Goal: Book appointment/travel/reservation

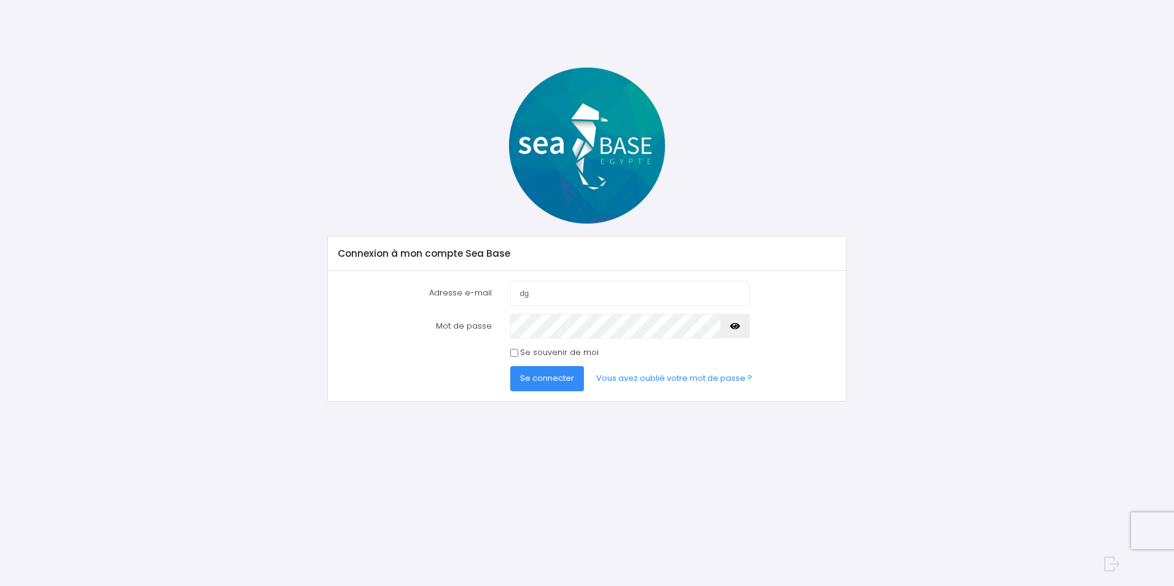
type input "dgabali@hotmail.com"
click at [510, 366] on button "Se connecter" at bounding box center [547, 378] width 74 height 25
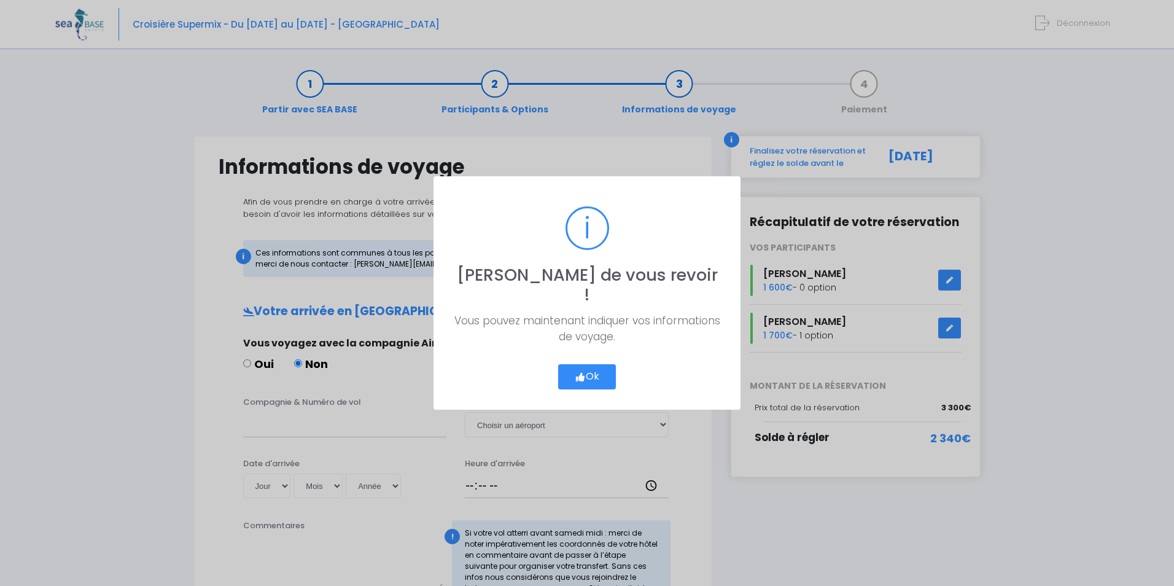
click at [585, 364] on button "Ok" at bounding box center [587, 377] width 58 height 26
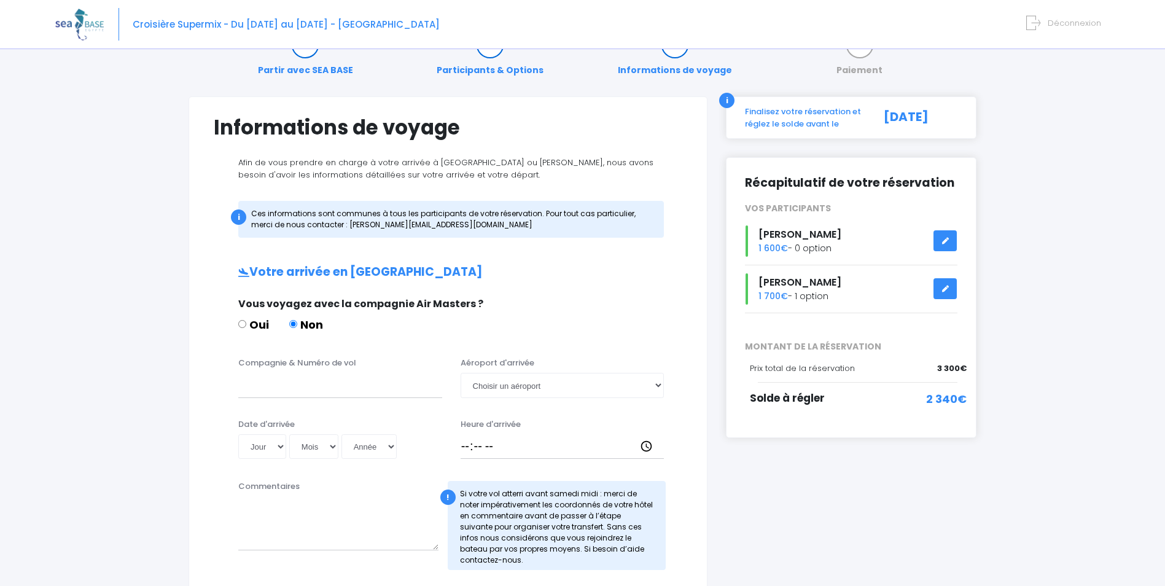
scroll to position [61, 0]
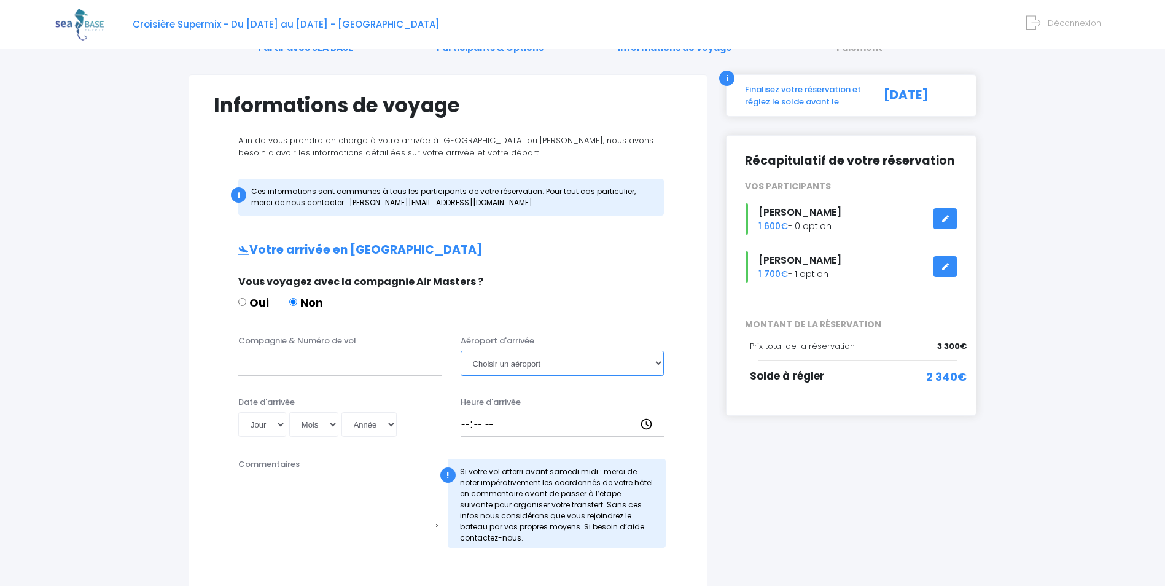
click at [654, 362] on select "Choisir un aéroport Hurghada Marsa Alam" at bounding box center [563, 363] width 204 height 25
select select "Hurghada"
click at [461, 351] on select "Choisir un aéroport Hurghada Marsa Alam" at bounding box center [563, 363] width 204 height 25
click at [313, 364] on input "Compagnie & Numéro de vol" at bounding box center [340, 363] width 204 height 25
click at [237, 364] on div "Compagnie & Numéro de vol EasyJet" at bounding box center [340, 355] width 222 height 41
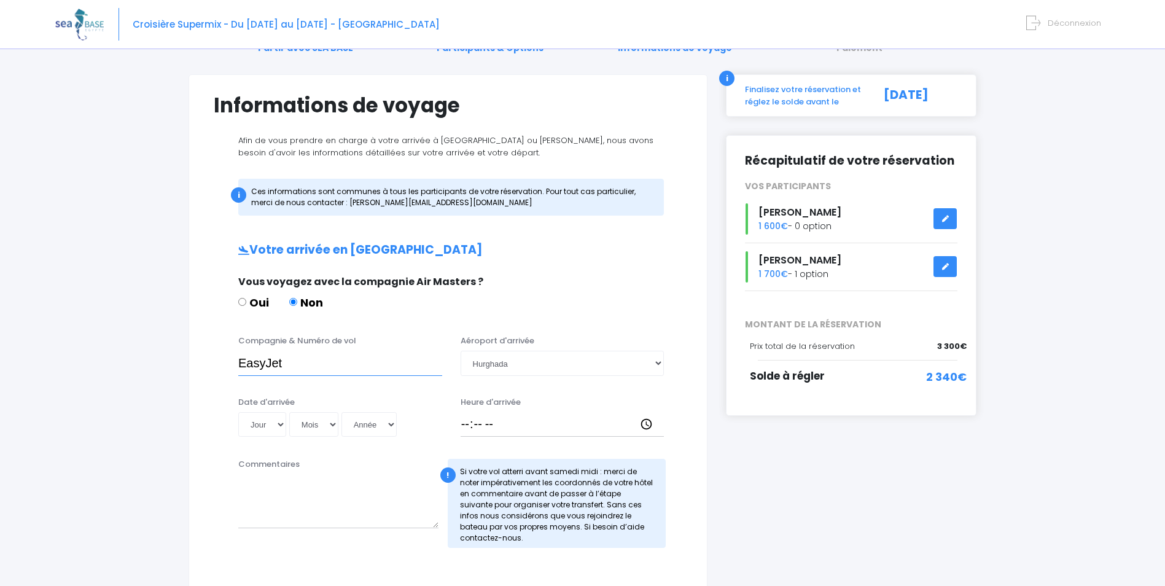
click at [238, 364] on input "EasyJet" at bounding box center [340, 363] width 204 height 25
click at [306, 368] on input "easyJet" at bounding box center [340, 363] width 204 height 25
type input "easyJet EJU4657"
click at [285, 423] on select "Jour 01 02 03 04 05 06 07 08 09 10 11 12 13 14 15 16 17 18 19 20 21 22 23 24 25…" at bounding box center [262, 424] width 48 height 25
select select "23"
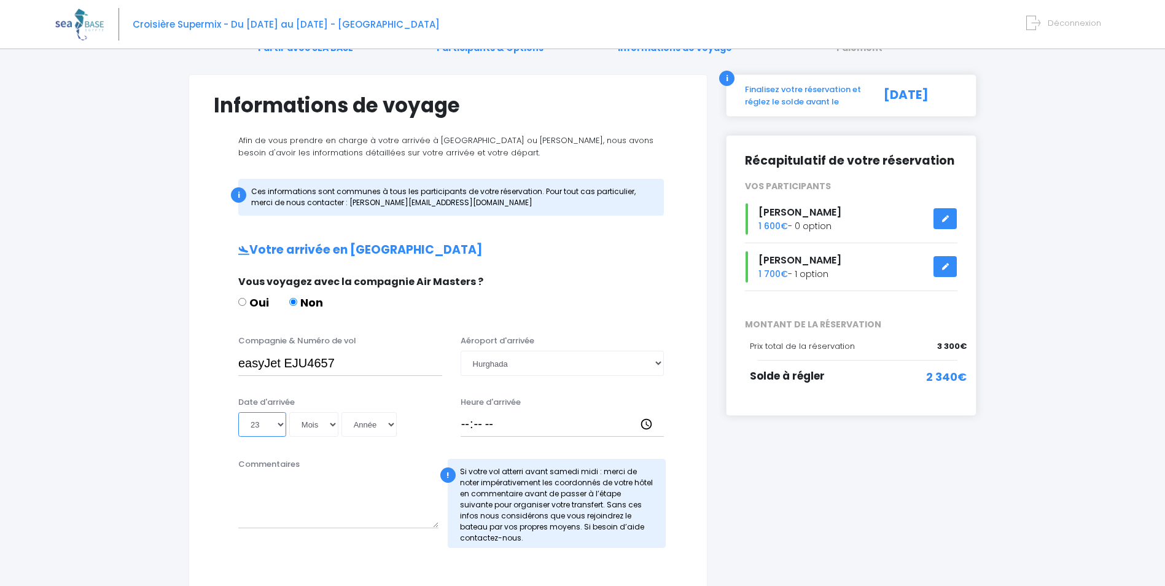
click at [238, 412] on select "Jour 01 02 03 04 05 06 07 08 09 10 11 12 13 14 15 16 17 18 19 20 21 22 23 24 25…" at bounding box center [262, 424] width 48 height 25
click at [333, 422] on select "Mois 01 02 03 04 05 06 07 08 09 10 11 12" at bounding box center [313, 424] width 49 height 25
select select "05"
click at [289, 412] on select "Mois 01 02 03 04 05 06 07 08 09 10 11 12" at bounding box center [313, 424] width 49 height 25
click at [393, 420] on select "Année 2045 2044 2043 2042 2041 2040 2039 2038 2037 2036 2035 2034 2033 2032 203…" at bounding box center [368, 424] width 55 height 25
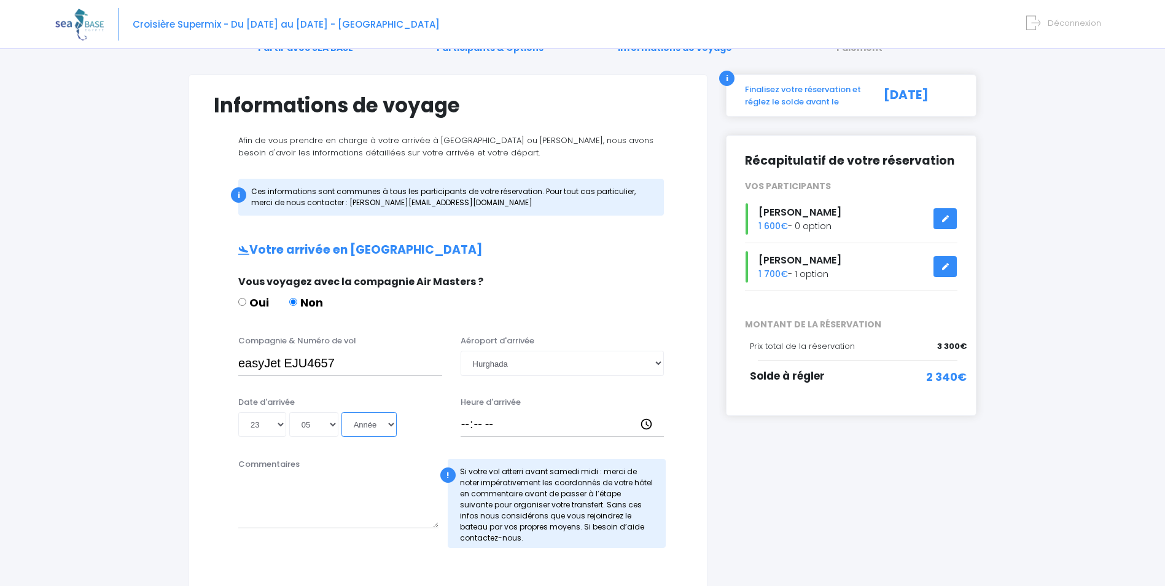
select select "2026"
click at [341, 412] on select "Année 2045 2044 2043 2042 2041 2040 2039 2038 2037 2036 2035 2034 2033 2032 203…" at bounding box center [368, 424] width 55 height 25
type input "2026-05-23"
click at [463, 421] on input "Heure d'arrivée" at bounding box center [563, 424] width 204 height 25
type input "18:00"
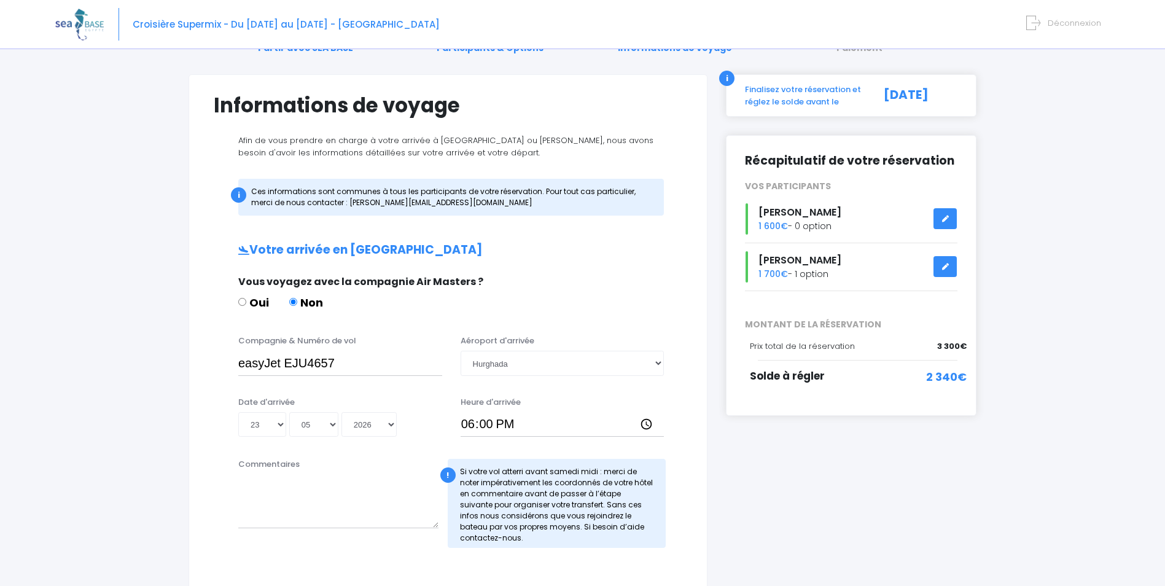
click at [828, 513] on div "i Finalisez votre réservation et réglez le solde avant le 24/03/2026 Récapitula…" at bounding box center [851, 492] width 269 height 836
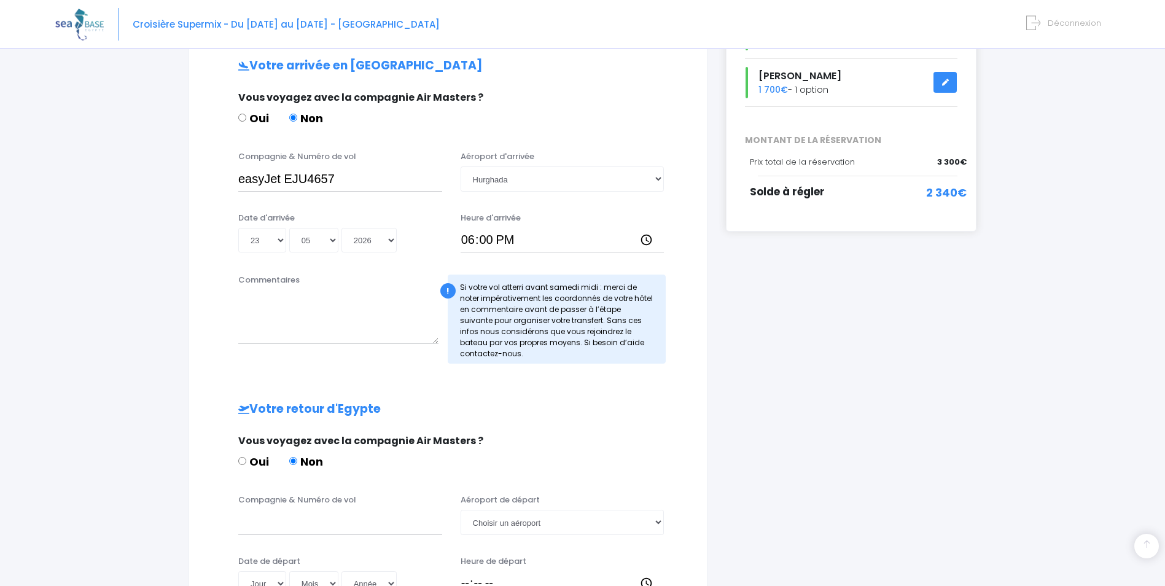
scroll to position [307, 0]
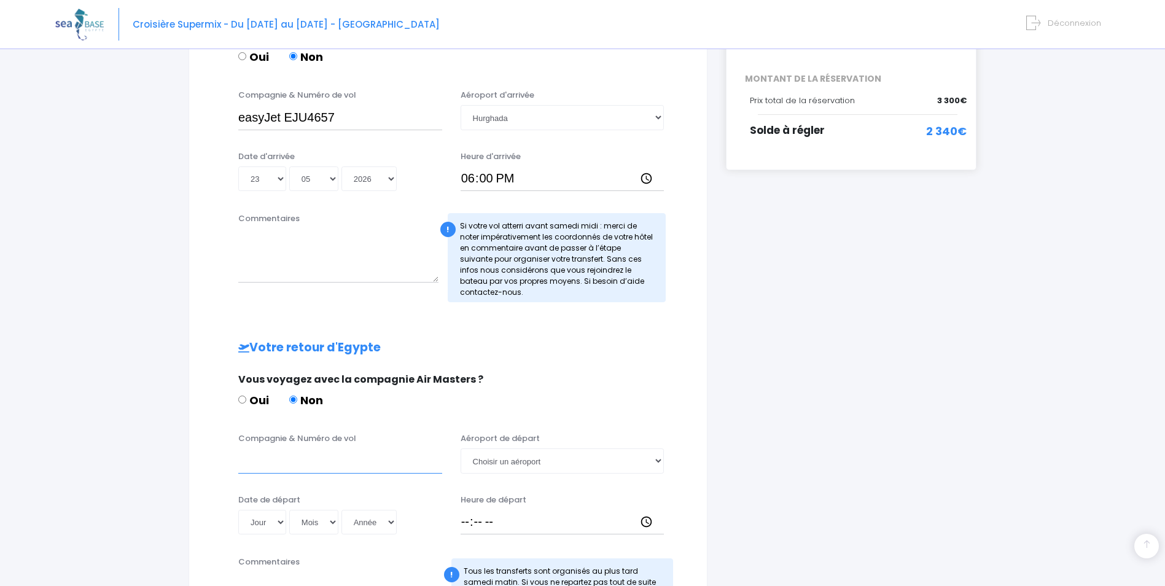
click at [260, 461] on input "Compagnie & Numéro de vol" at bounding box center [340, 460] width 204 height 25
type input "easyJet EJU4658"
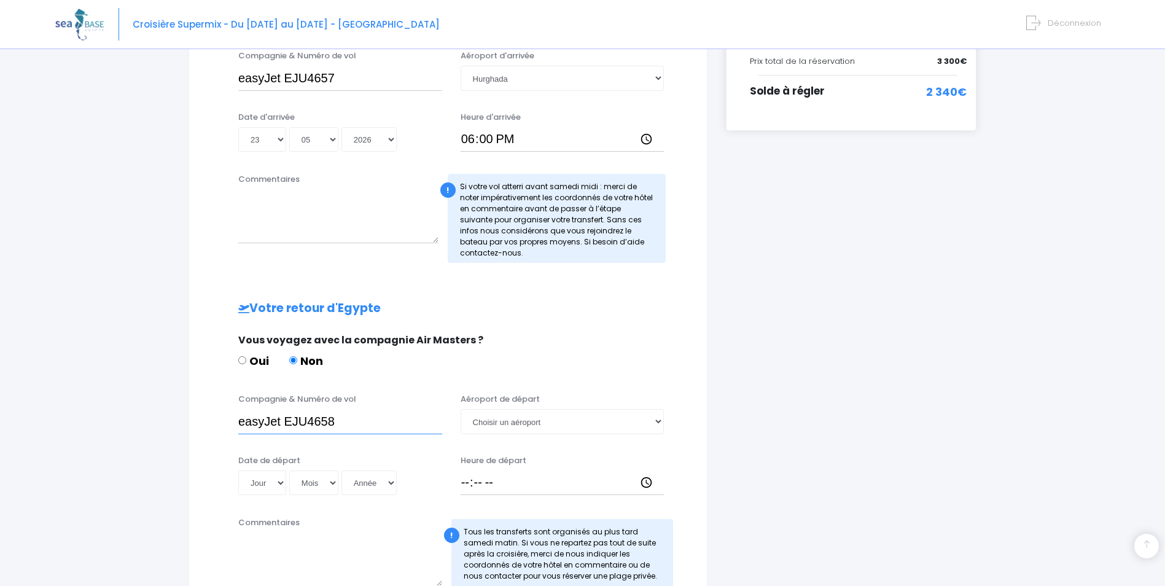
scroll to position [368, 0]
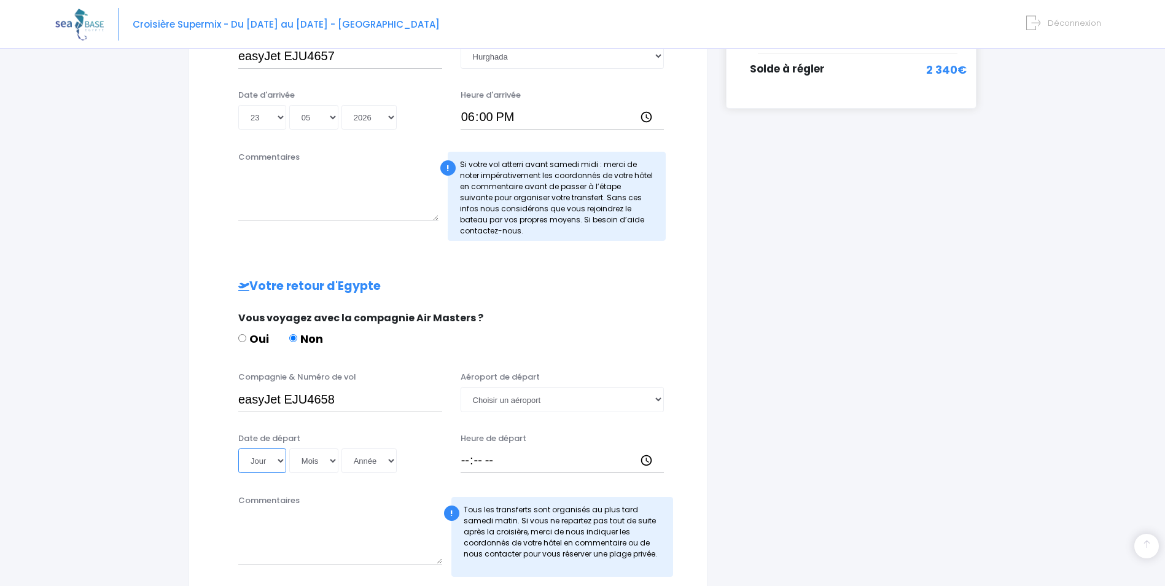
click at [277, 460] on select "Jour 01 02 03 04 05 06 07 08 09 10 11 12 13 14 15 16 17 18 19 20 21 22 23 24 25…" at bounding box center [262, 460] width 48 height 25
select select "30"
click at [238, 448] on select "Jour 01 02 03 04 05 06 07 08 09 10 11 12 13 14 15 16 17 18 19 20 21 22 23 24 25…" at bounding box center [262, 460] width 48 height 25
click at [334, 463] on select "Mois 01 02 03 04 05 06 07 08 09 10 11 12" at bounding box center [313, 460] width 49 height 25
select select "05"
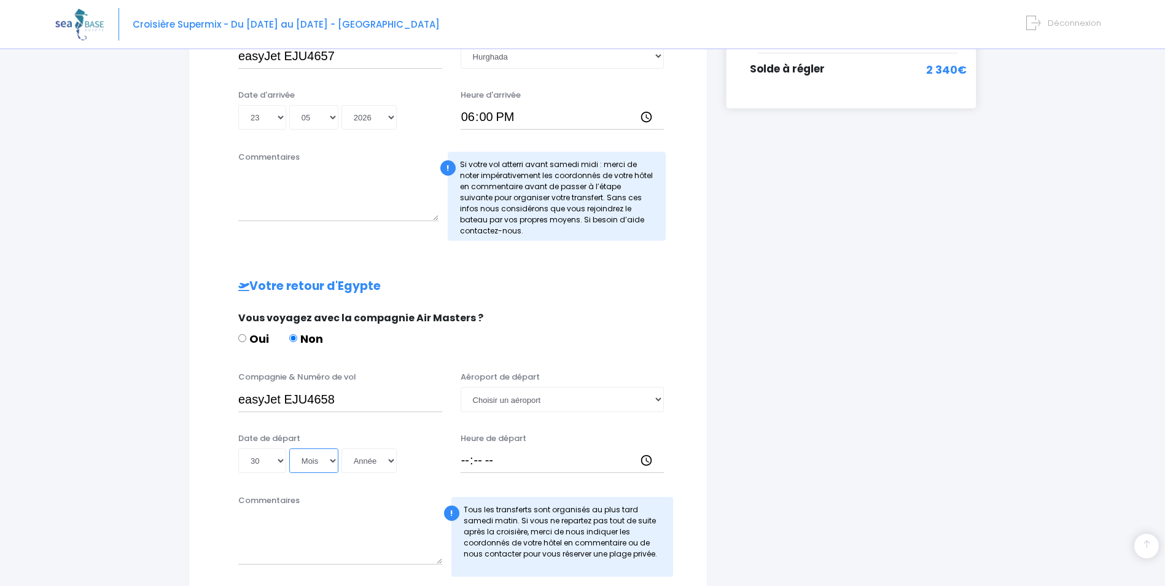
click at [289, 448] on select "Mois 01 02 03 04 05 06 07 08 09 10 11 12" at bounding box center [313, 460] width 49 height 25
click at [392, 458] on select "Année 2045 2044 2043 2042 2041 2040 2039 2038 2037 2036 2035 2034 2033 2032 203…" at bounding box center [368, 460] width 55 height 25
select select "2026"
click at [341, 448] on select "Année 2045 2044 2043 2042 2041 2040 2039 2038 2037 2036 2035 2034 2033 2032 203…" at bounding box center [368, 460] width 55 height 25
type input "2026-05-30"
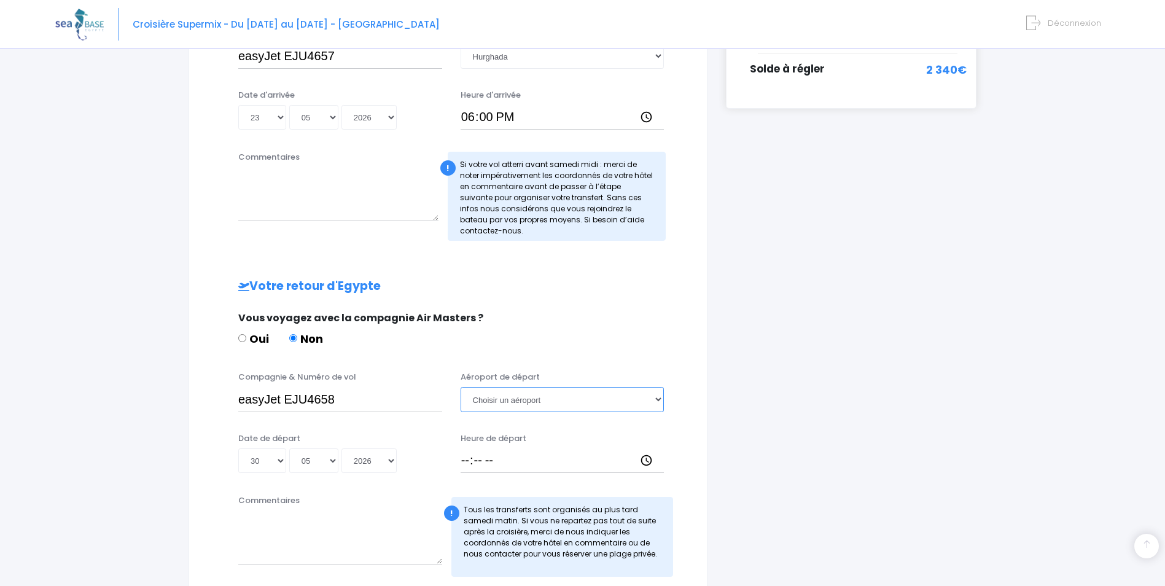
click at [489, 401] on select "Choisir un aéroport Hurghada Marsa Alam" at bounding box center [563, 399] width 204 height 25
select select "Hurghada"
click at [461, 387] on select "Choisir un aéroport Hurghada Marsa Alam" at bounding box center [563, 399] width 204 height 25
click at [467, 460] on input "Heure de départ" at bounding box center [563, 460] width 204 height 25
type input "18:50"
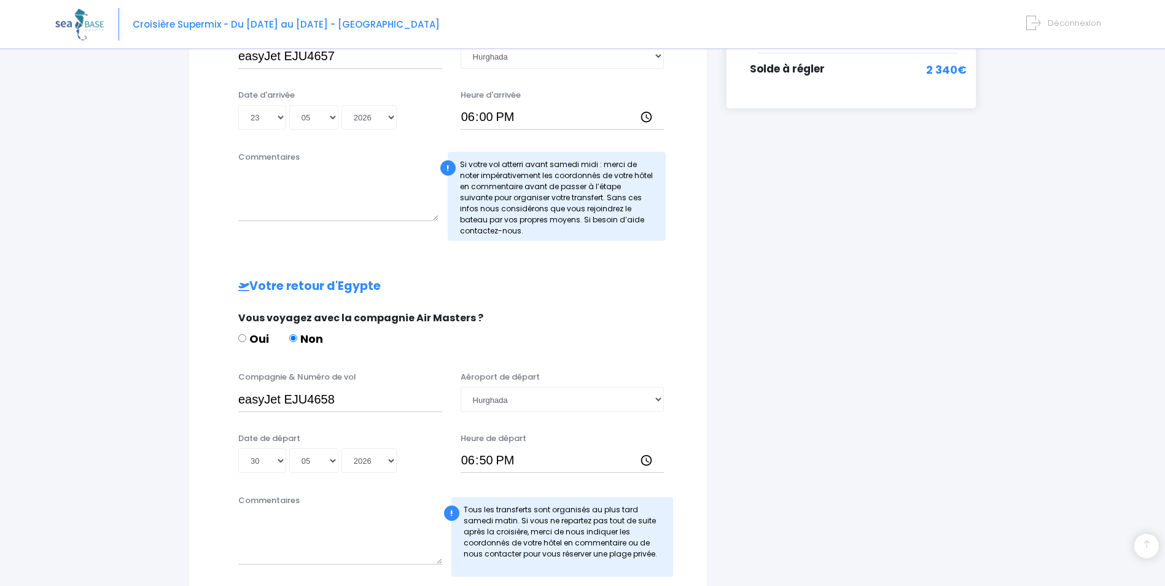
click at [688, 503] on div "Commentaires ! Tous les transferts sont organisés au plus tard samedi matin. Si…" at bounding box center [448, 539] width 487 height 90
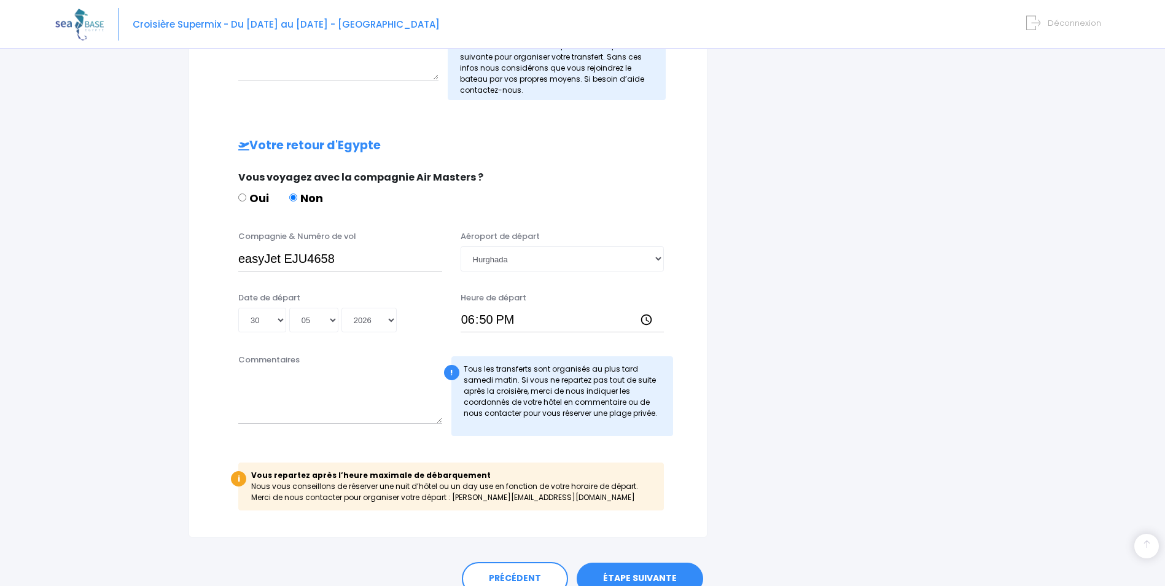
scroll to position [553, 0]
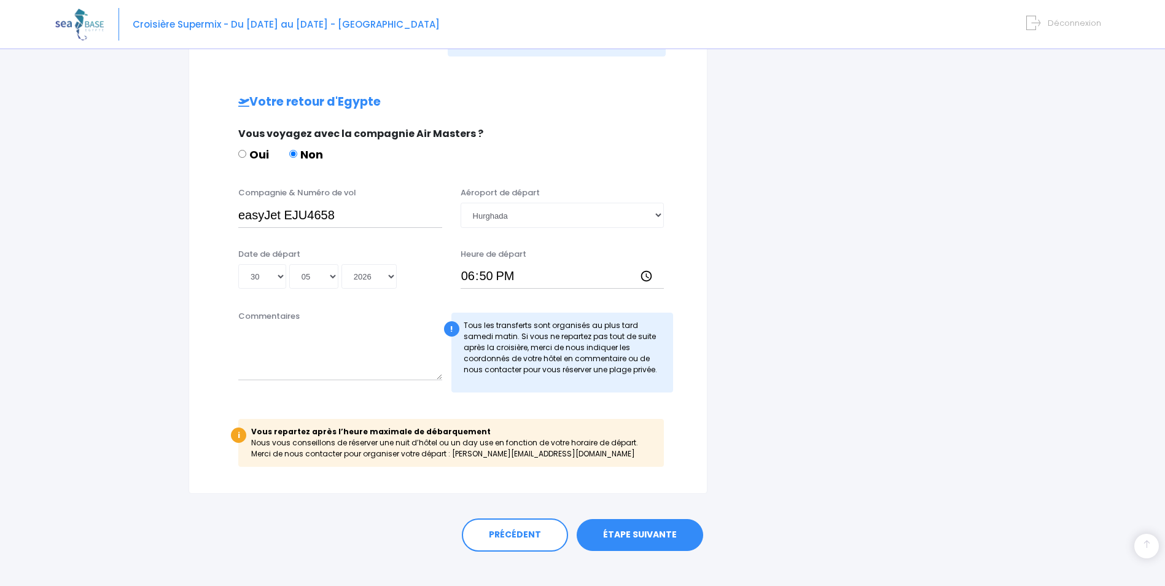
click at [624, 529] on link "ÉTAPE SUIVANTE" at bounding box center [640, 535] width 127 height 32
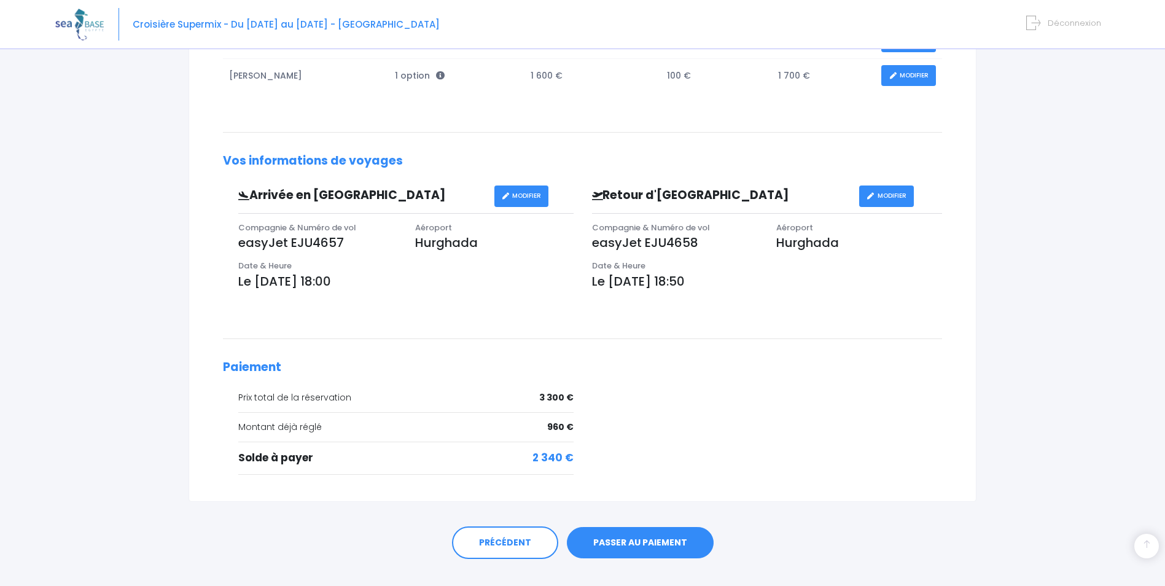
scroll to position [311, 0]
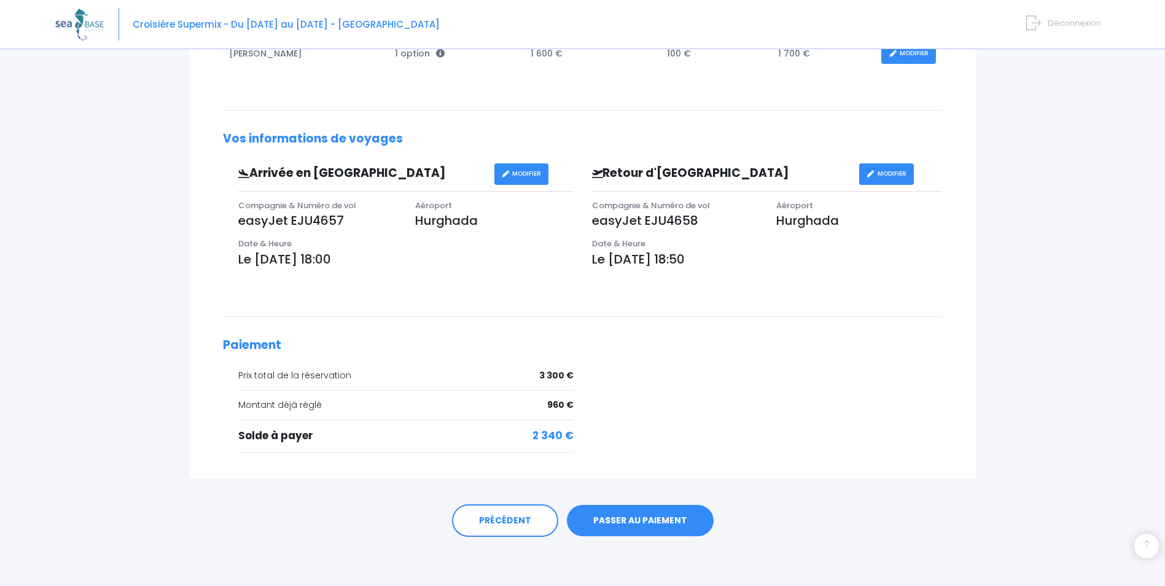
click at [606, 518] on link "PASSER AU PAIEMENT" at bounding box center [640, 521] width 147 height 32
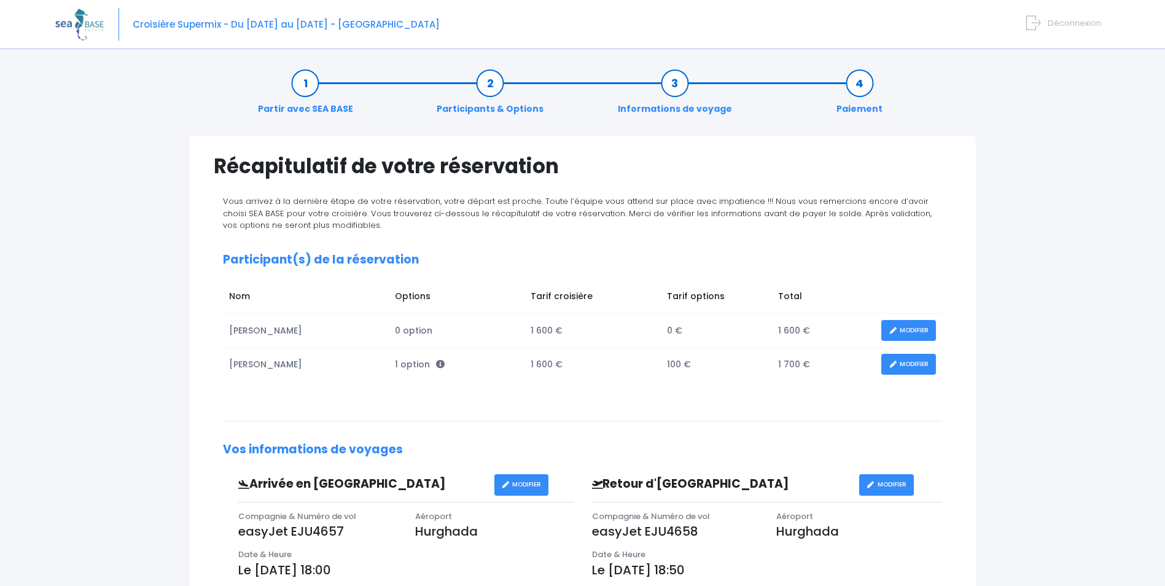
scroll to position [0, 0]
click at [910, 364] on link "MODIFIER" at bounding box center [908, 364] width 55 height 21
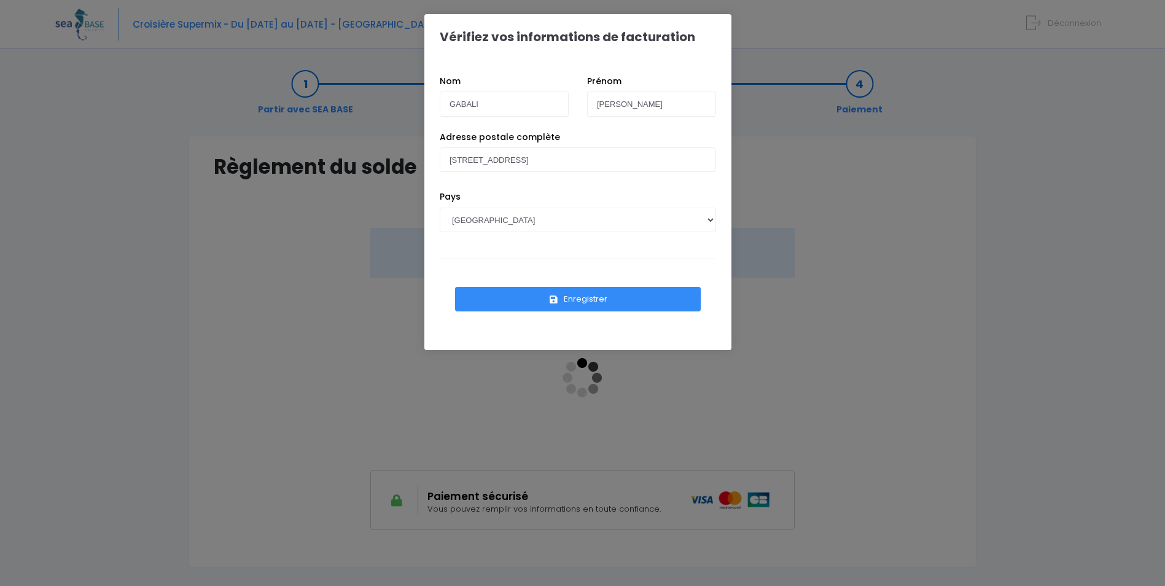
click at [583, 302] on button "Enregistrer" at bounding box center [578, 299] width 246 height 25
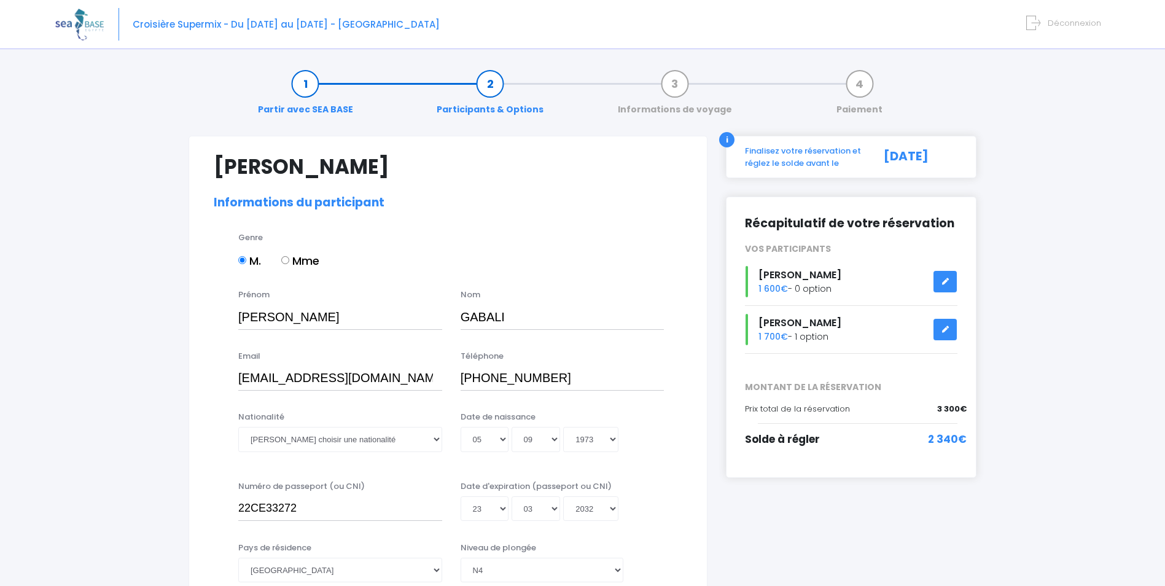
select select "N4"
